Goal: Book appointment/travel/reservation

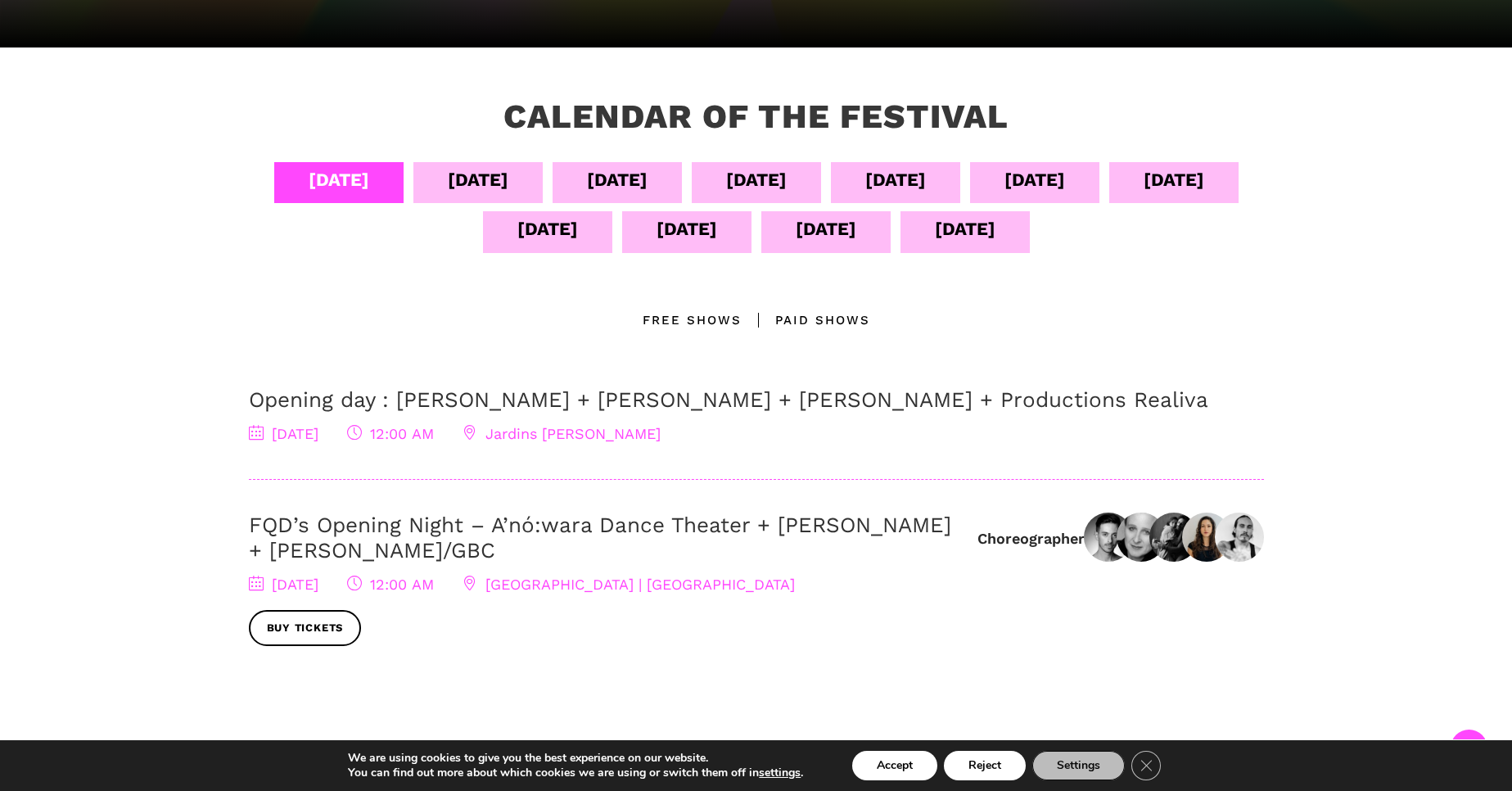
scroll to position [291, 0]
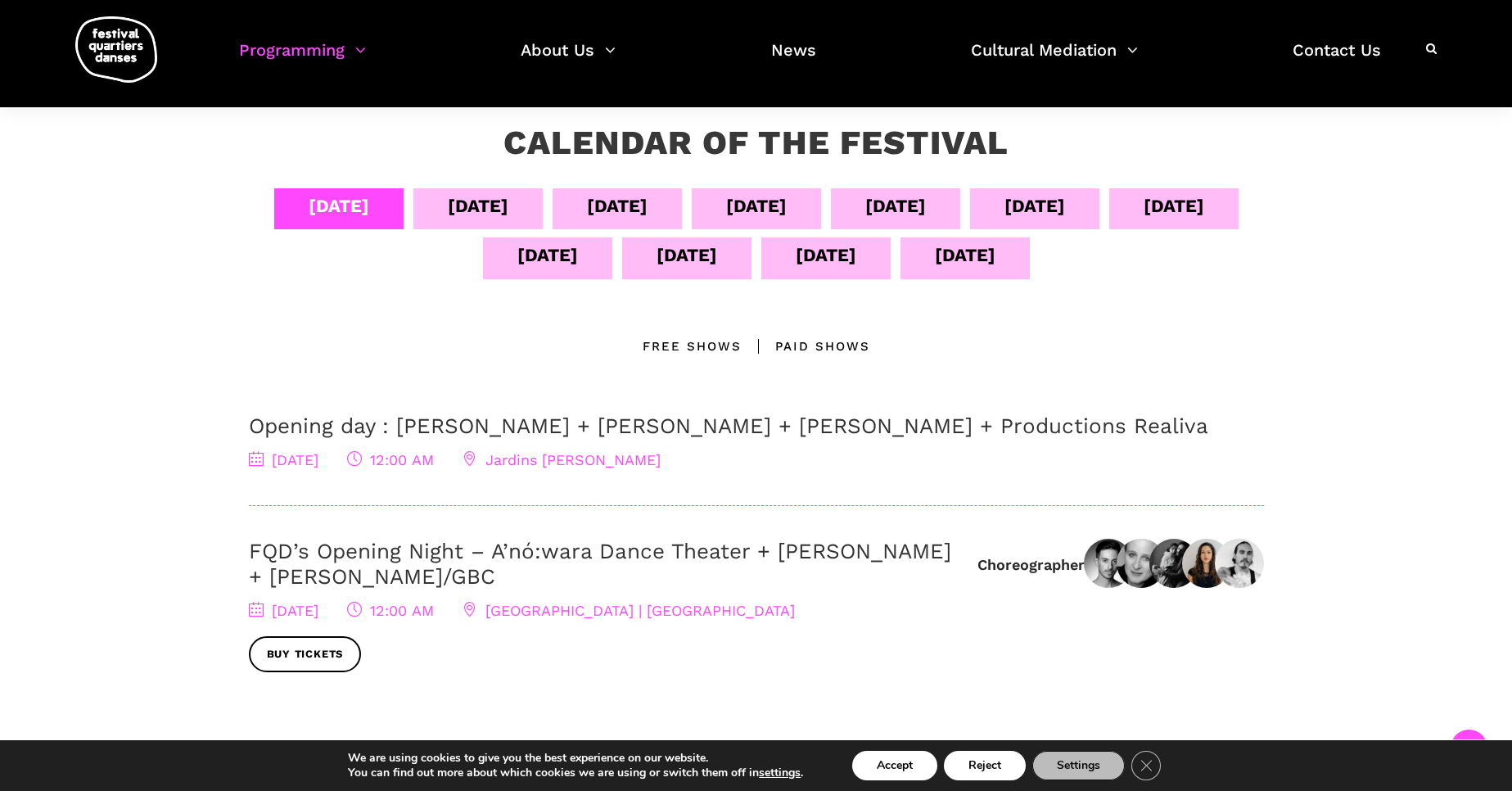
click at [787, 207] on div "[DATE]" at bounding box center [757, 206] width 61 height 29
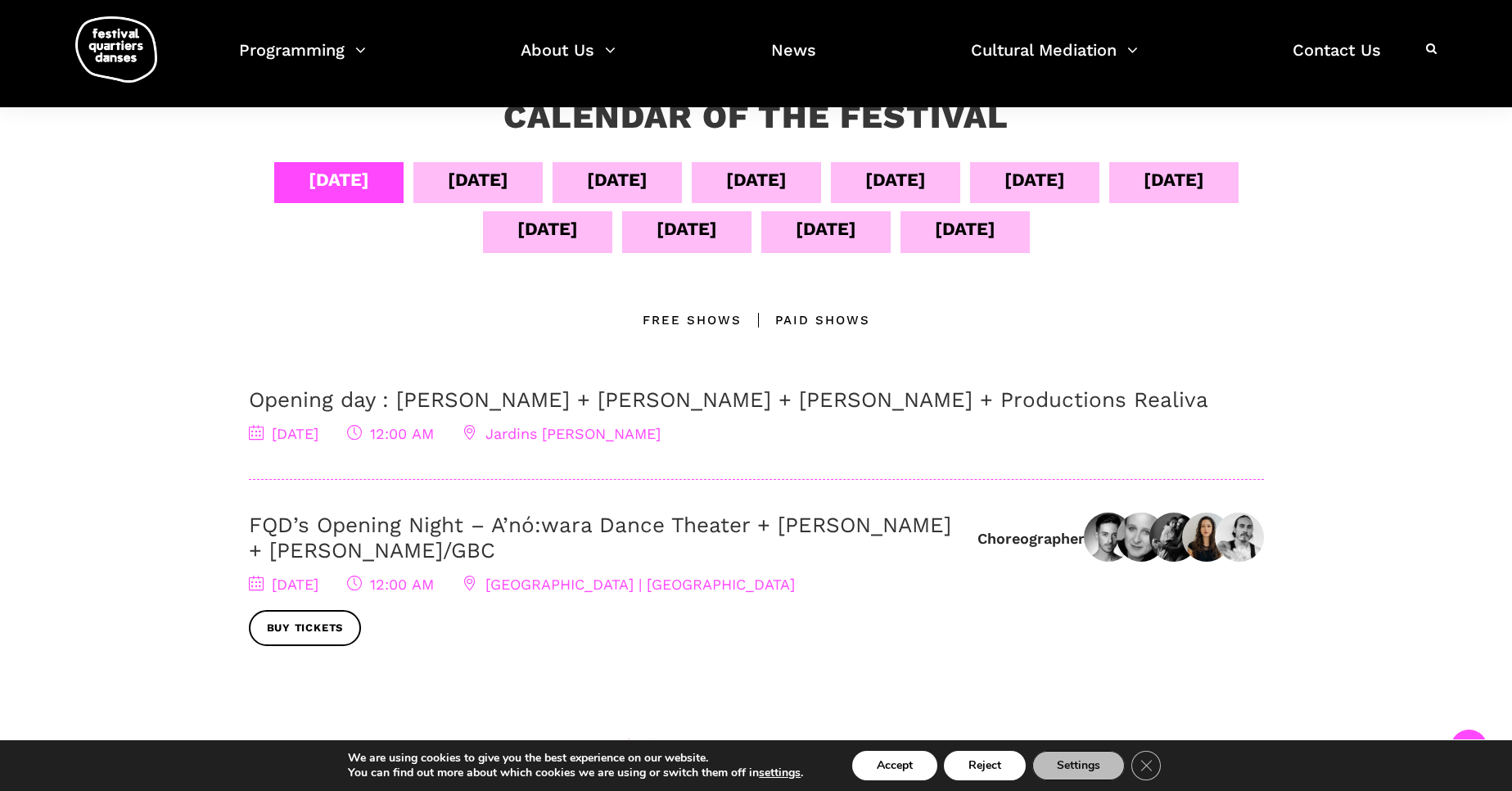
drag, startPoint x: 1523, startPoint y: 85, endPoint x: 1523, endPoint y: 254, distance: 169.0
click at [1511, 254] on html "Buy my tickets Make a donation Subscribe to our newsletter FR 2025 Edition À la…" at bounding box center [756, 475] width 1512 height 1582
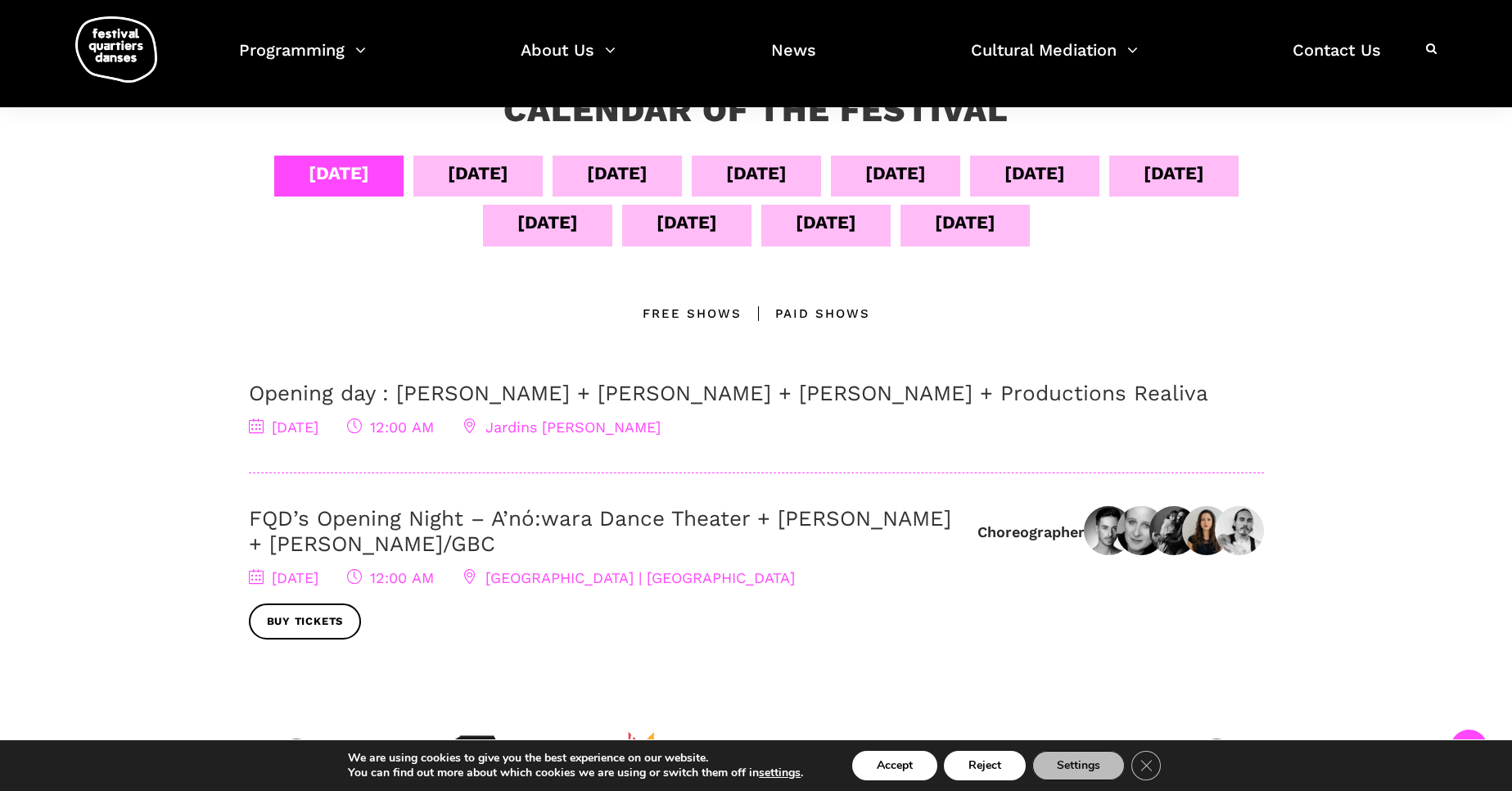
click at [787, 172] on div "[DATE]" at bounding box center [757, 173] width 61 height 29
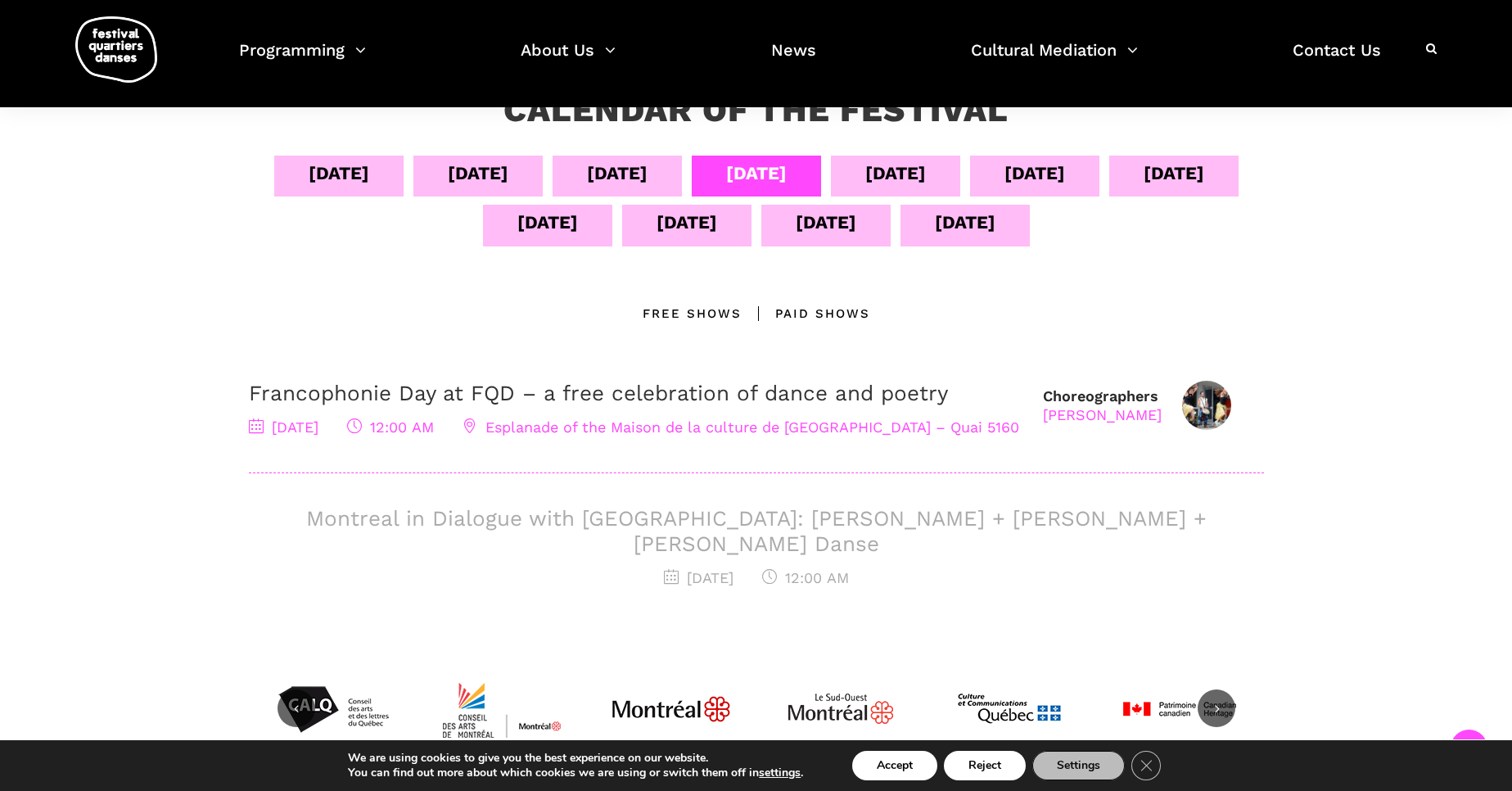
click at [508, 188] on div "[DATE]" at bounding box center [479, 173] width 61 height 29
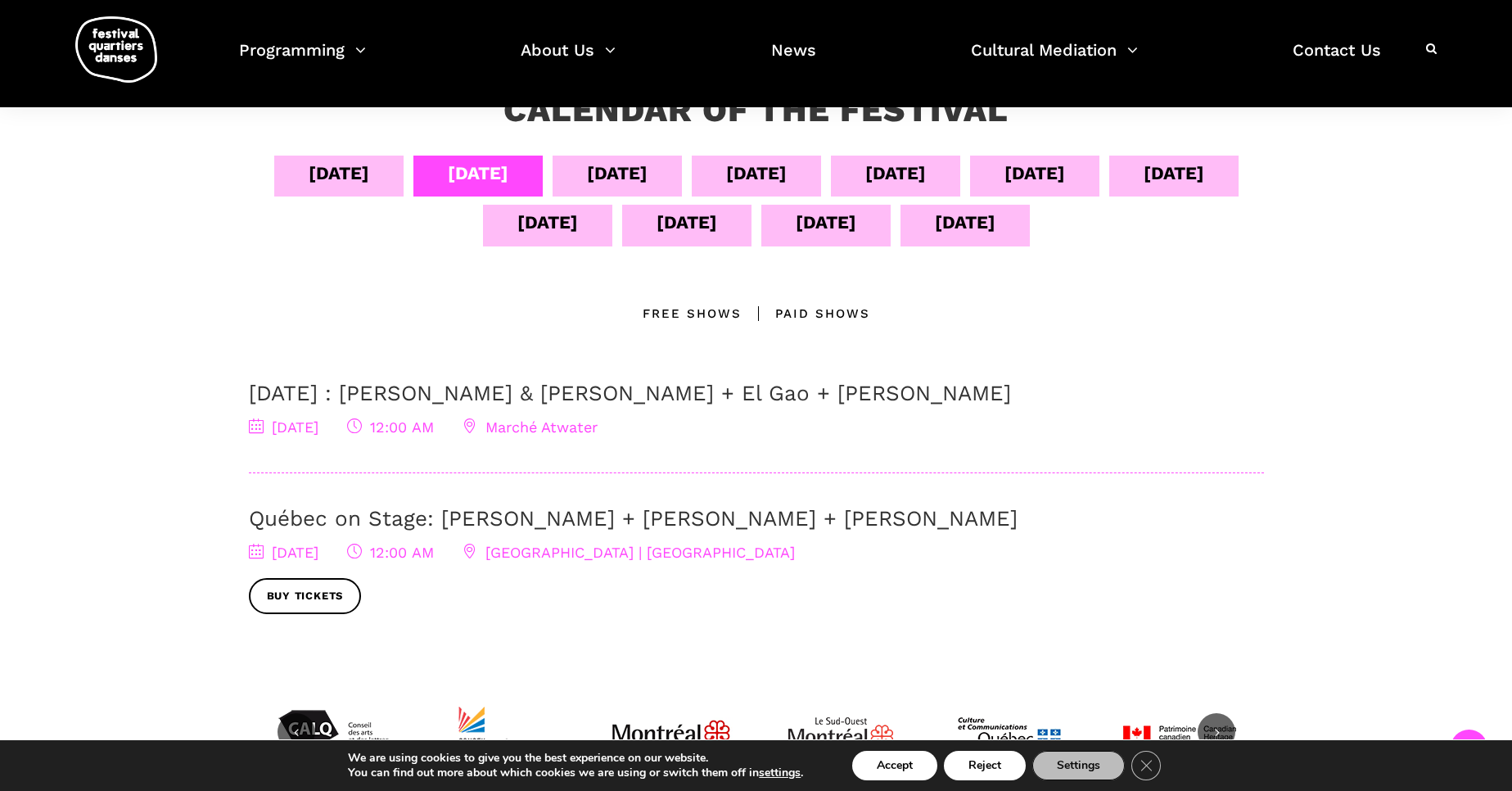
click at [369, 177] on div "[DATE]" at bounding box center [339, 173] width 61 height 29
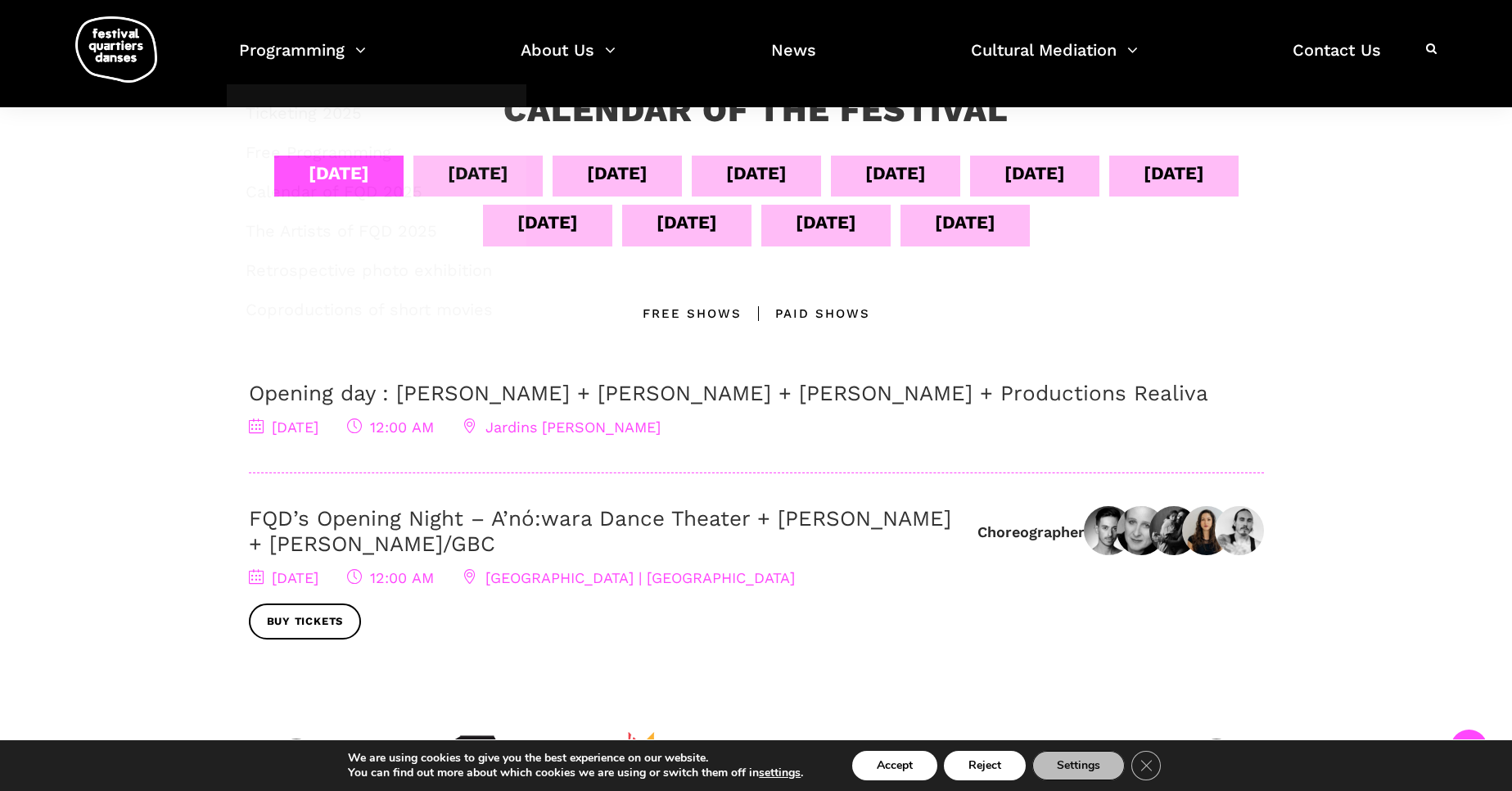
click at [180, 229] on div "Calendar of the Festival Sept 04 Sept 05 Sept 06 Sept 07 Sept 08 Sept 09 Sept 1…" at bounding box center [756, 455] width 1512 height 827
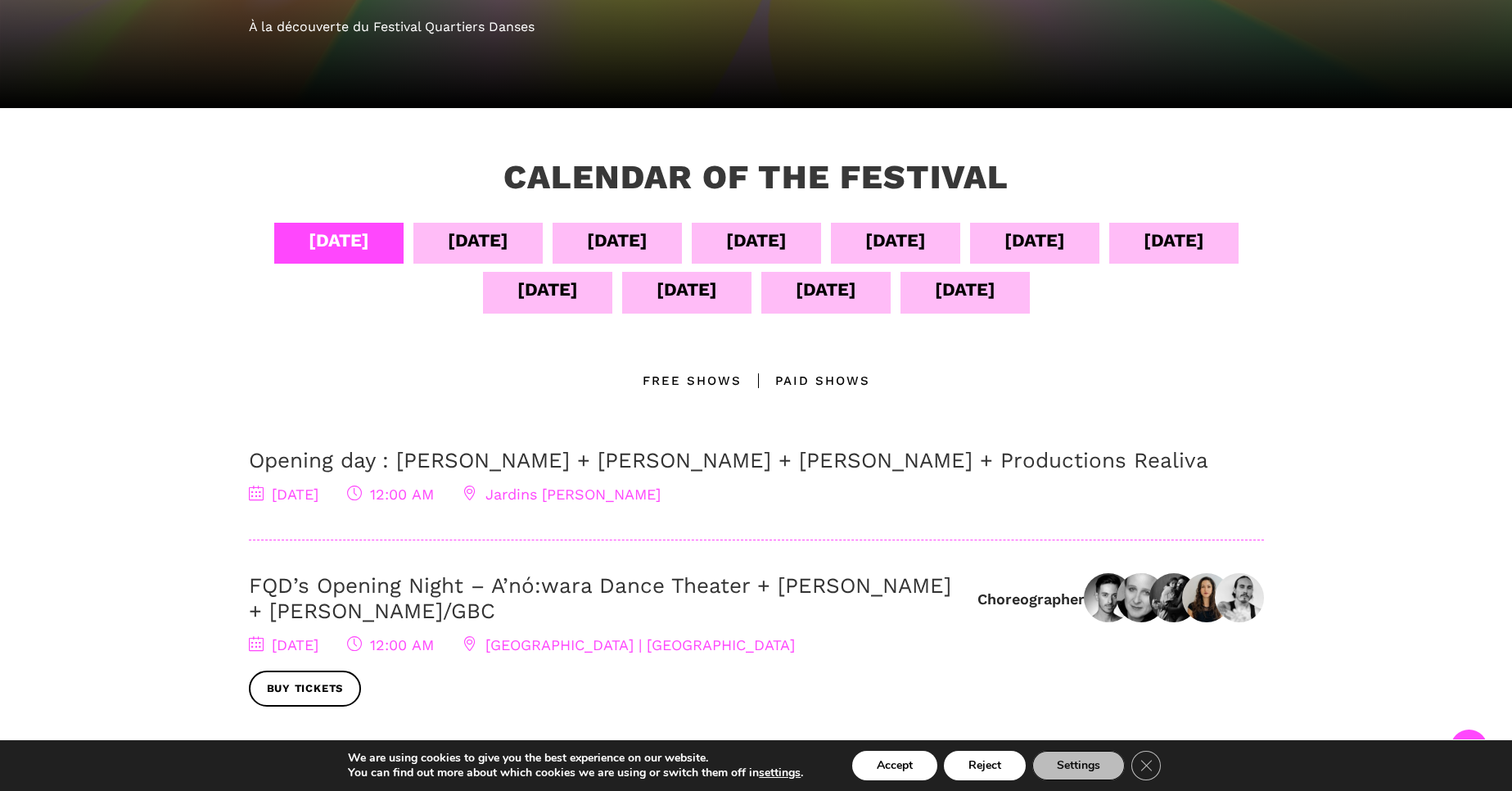
scroll to position [262, 0]
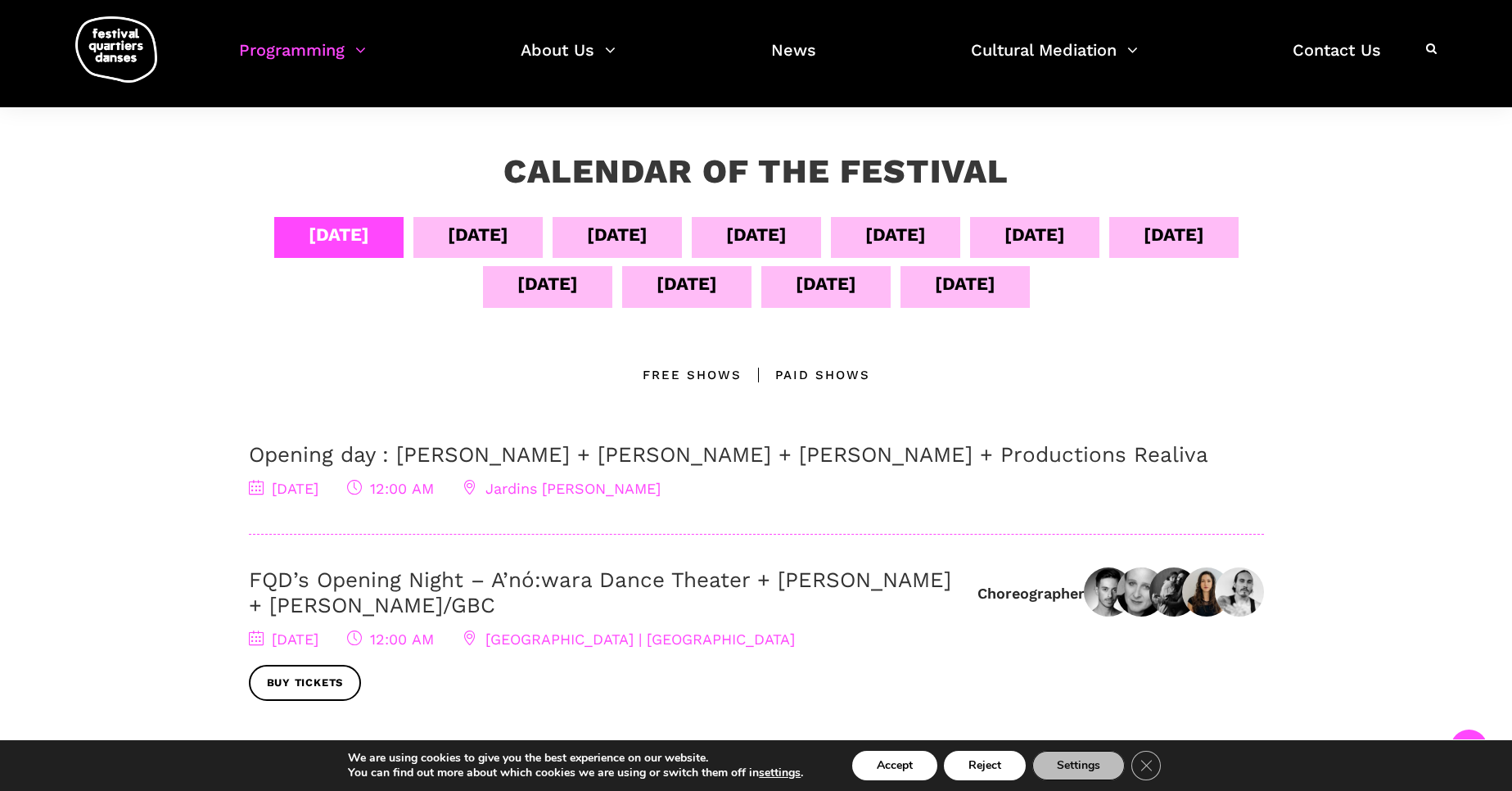
click at [787, 239] on div "[DATE]" at bounding box center [757, 234] width 61 height 29
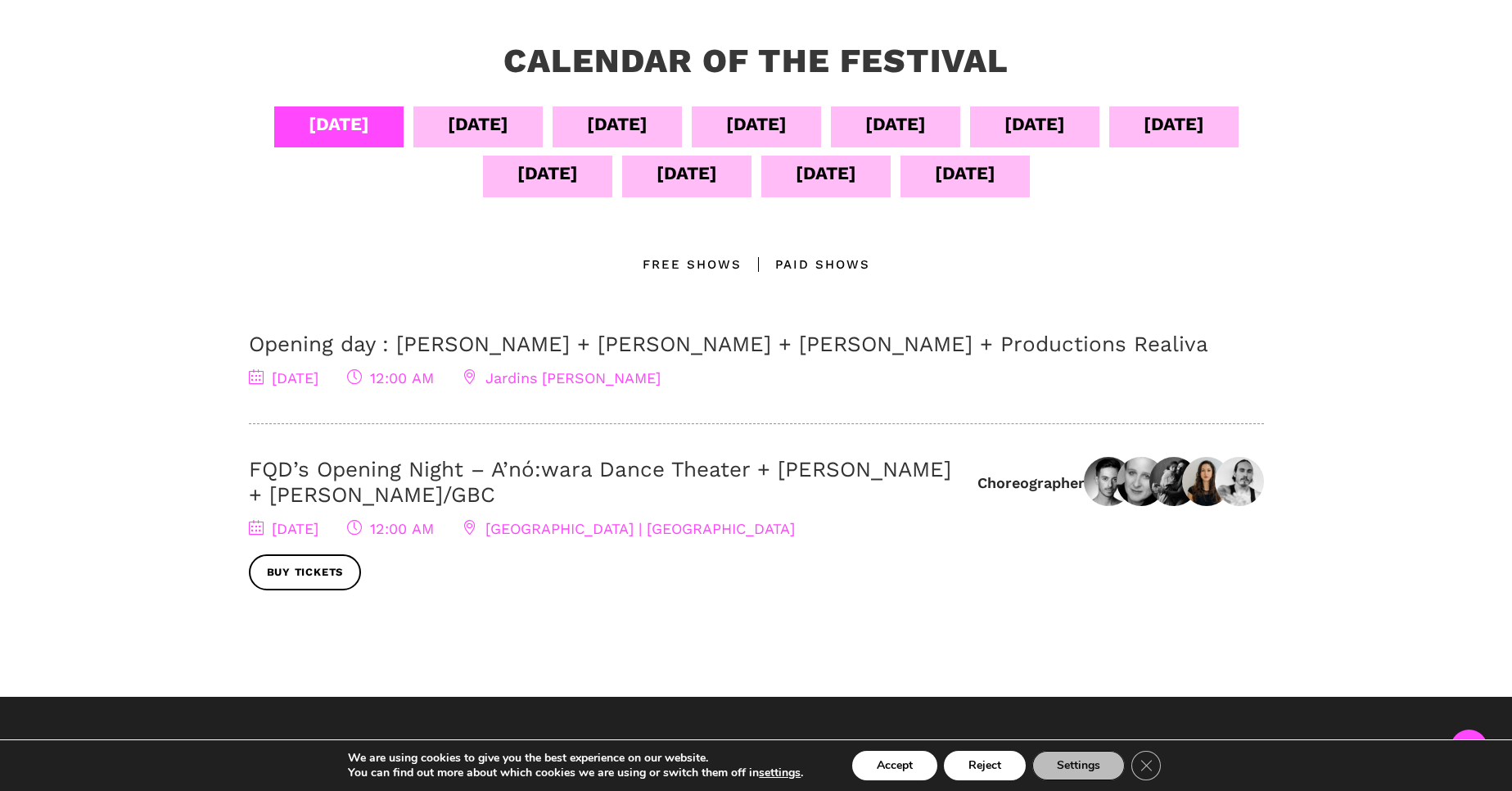
scroll to position [262, 0]
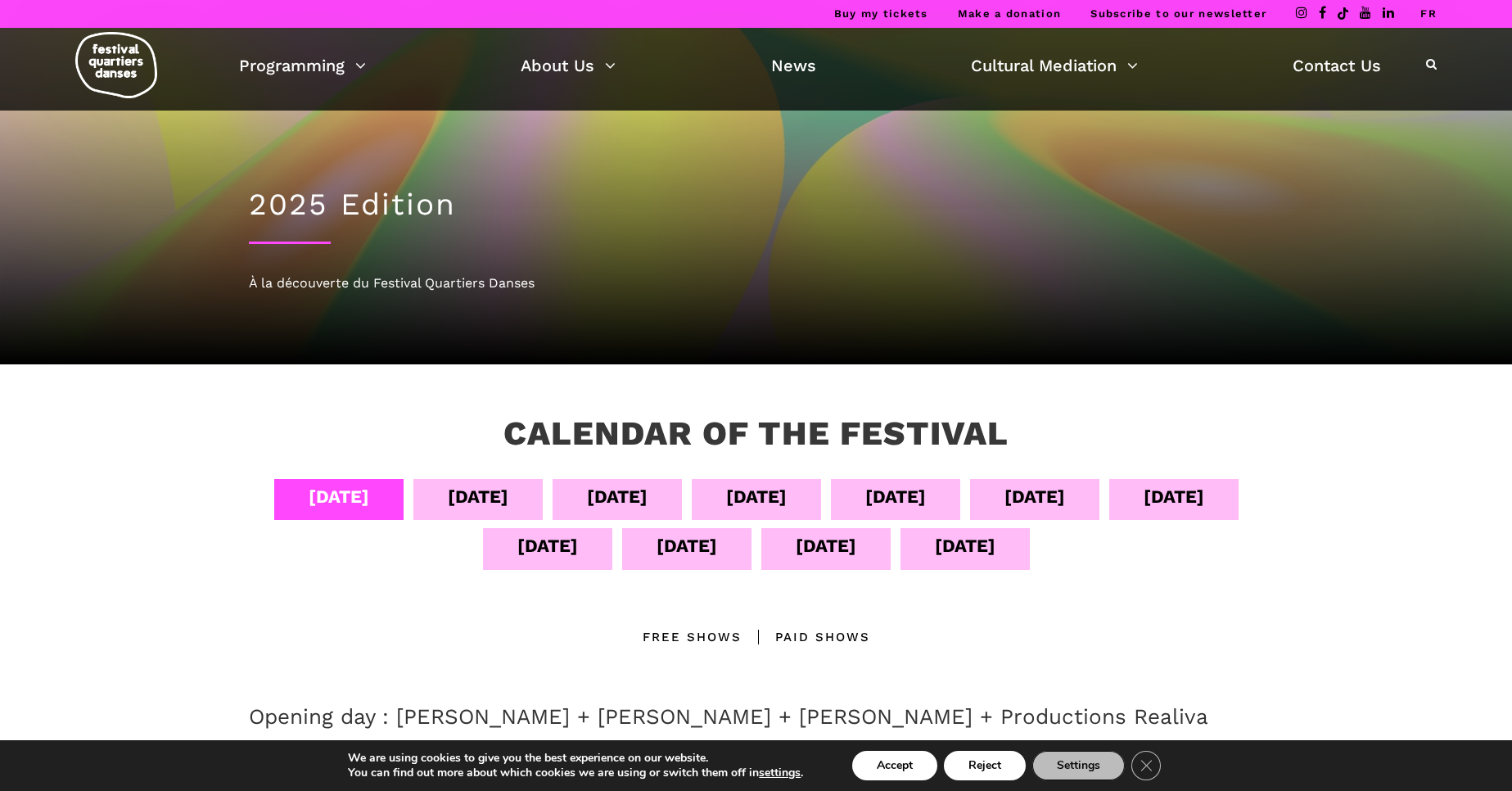
click at [787, 496] on div "[DATE]" at bounding box center [757, 497] width 61 height 29
